Goal: Navigation & Orientation: Find specific page/section

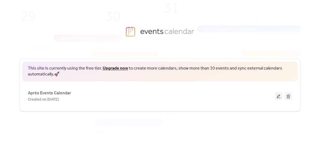
click at [293, 16] on img at bounding box center [167, 82] width 365 height 181
click at [312, 51] on body "This site is currently using the free tier. Upgrade now to create more calendar…" at bounding box center [160, 79] width 320 height 159
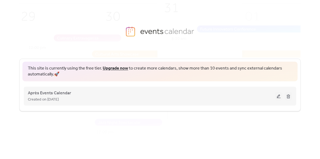
click at [196, 96] on div "Created on [DATE]" at bounding box center [151, 99] width 247 height 6
click at [280, 97] on button at bounding box center [279, 96] width 8 height 8
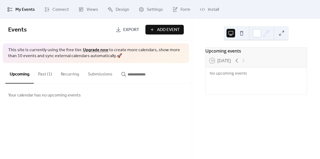
click at [41, 75] on button "Past (1)" at bounding box center [45, 73] width 23 height 20
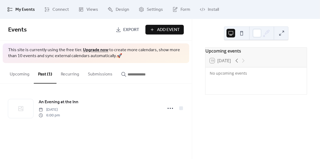
click at [23, 74] on button "Upcoming" at bounding box center [19, 73] width 28 height 20
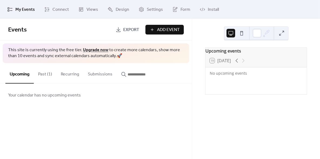
click at [70, 72] on button "Recurring" at bounding box center [69, 73] width 27 height 20
